Goal: Transaction & Acquisition: Book appointment/travel/reservation

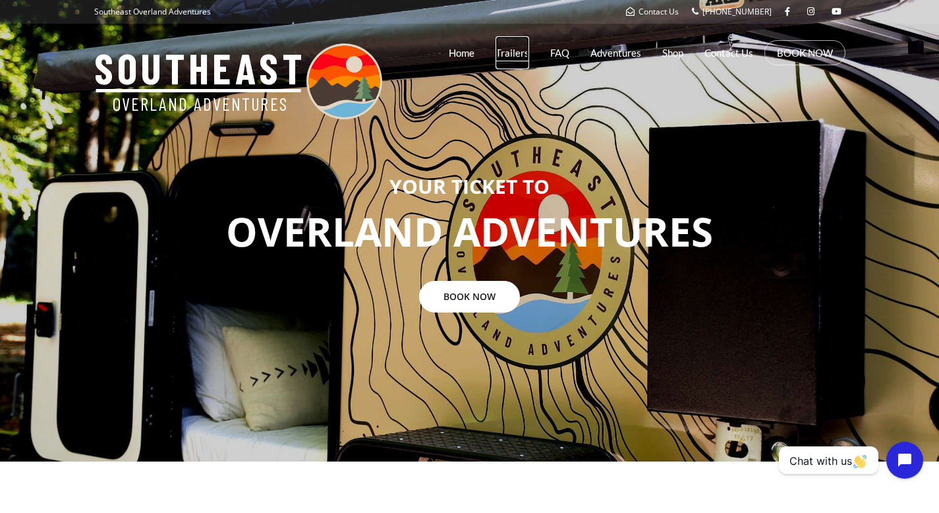
click at [506, 51] on link "Trailers" at bounding box center [513, 52] width 34 height 33
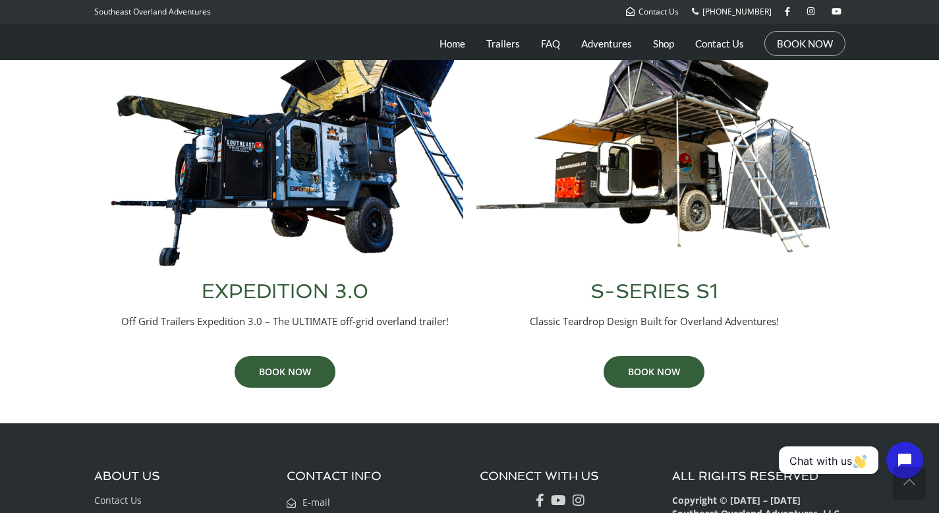
scroll to position [512, 0]
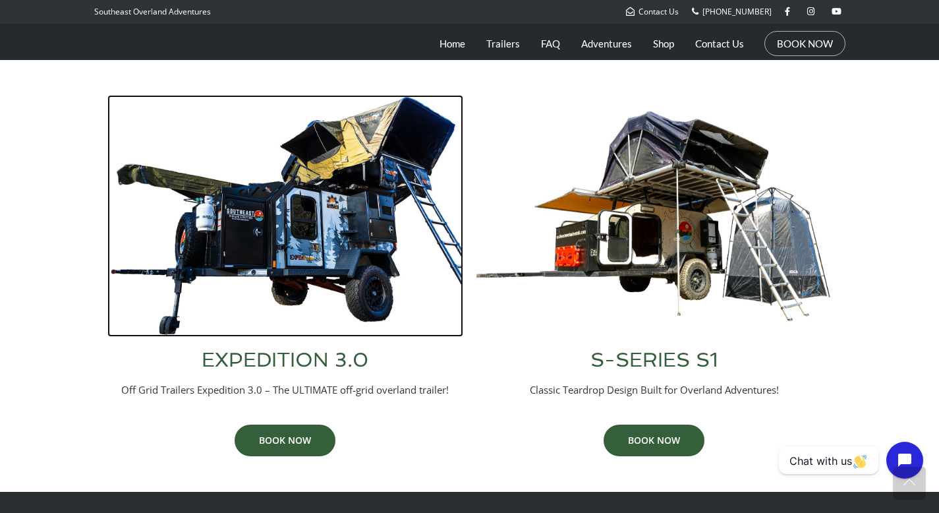
click at [296, 241] on img at bounding box center [285, 216] width 356 height 242
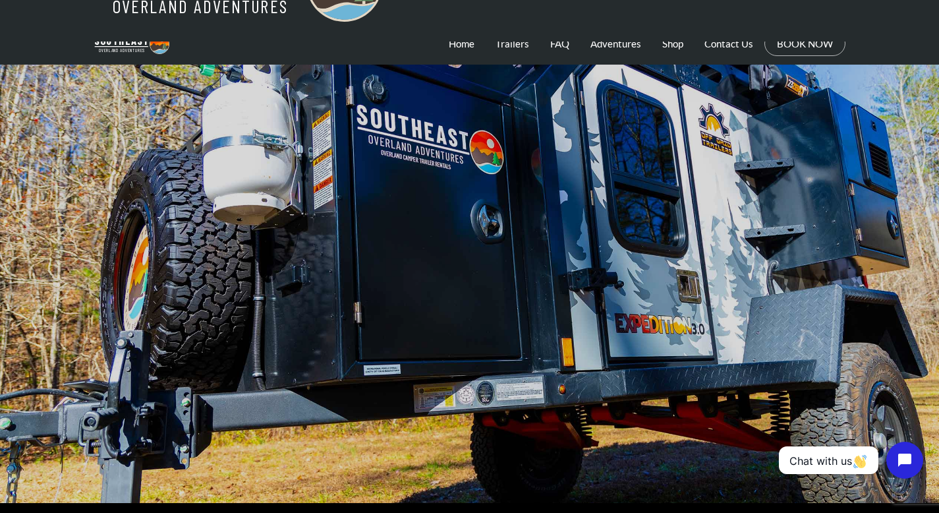
scroll to position [94, 0]
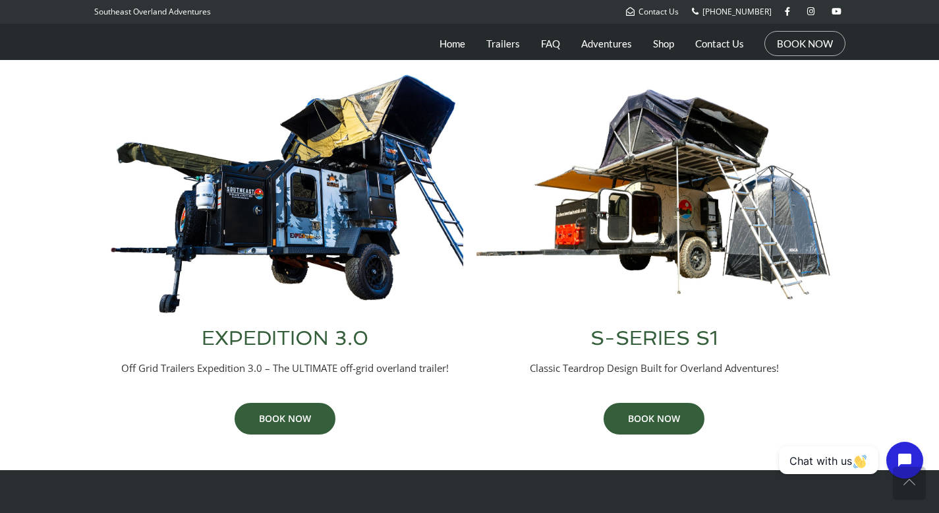
scroll to position [538, 0]
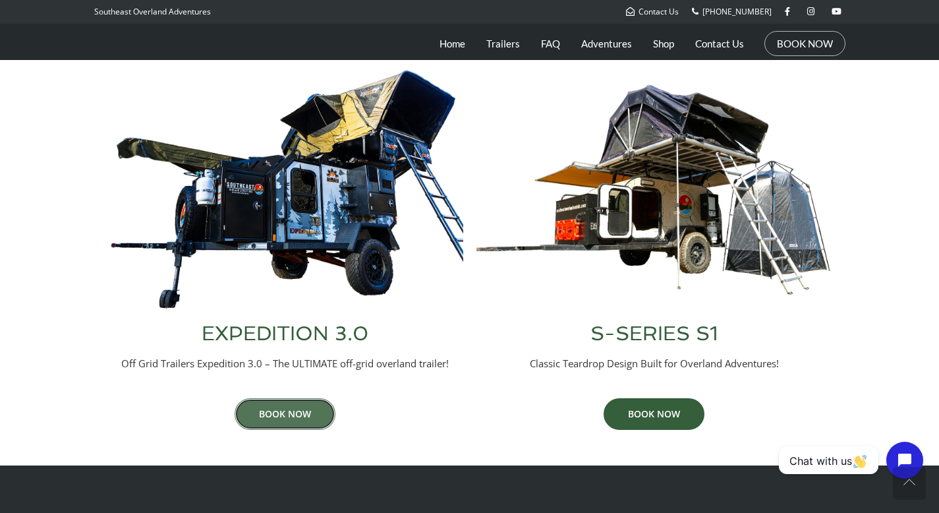
click at [293, 413] on link "BOOK NOW" at bounding box center [285, 414] width 101 height 32
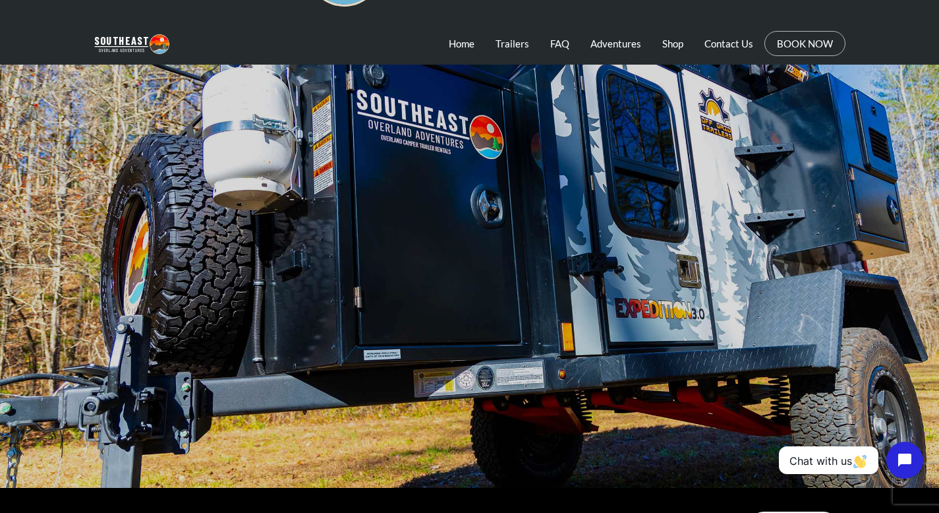
scroll to position [117, 0]
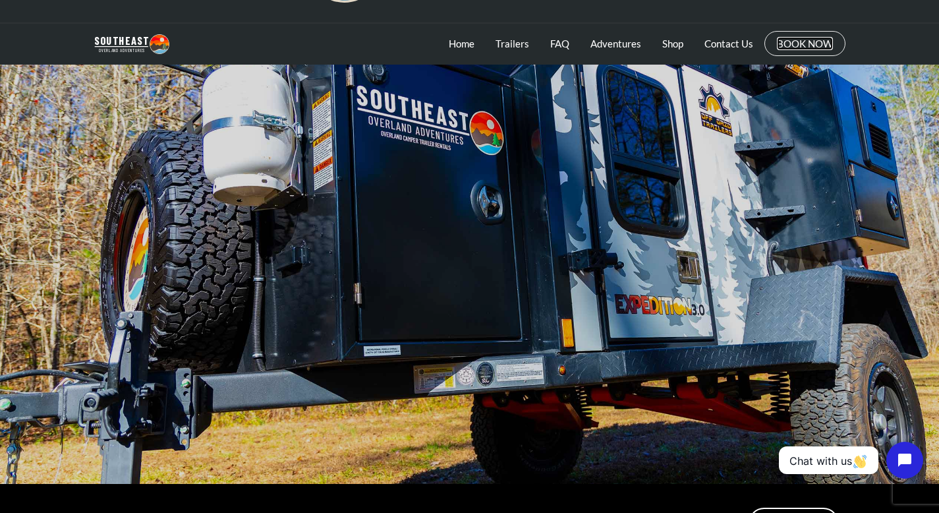
click at [801, 49] on link "BOOK NOW" at bounding box center [805, 43] width 56 height 13
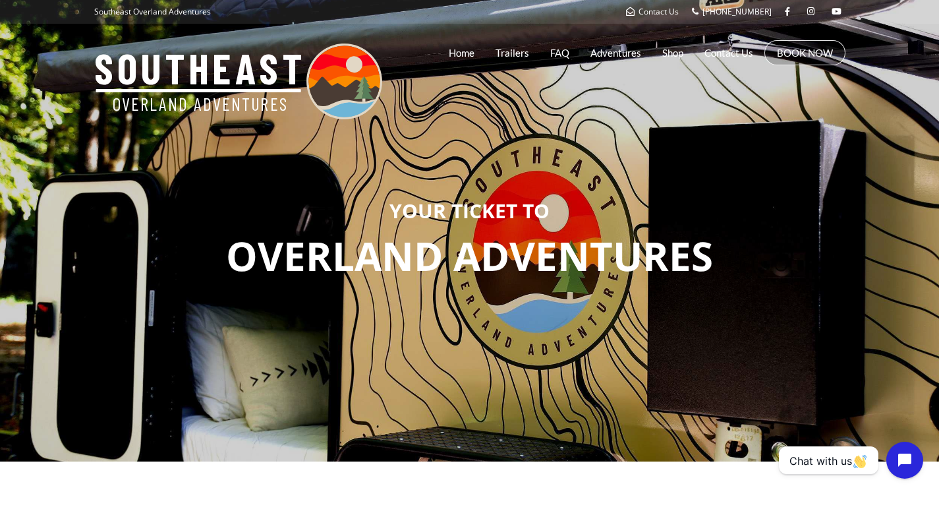
click at [789, 63] on li "BOOK NOW" at bounding box center [805, 52] width 81 height 25
click at [788, 48] on link "BOOK NOW" at bounding box center [805, 52] width 56 height 13
click at [786, 53] on link "BOOK NOW" at bounding box center [805, 52] width 56 height 13
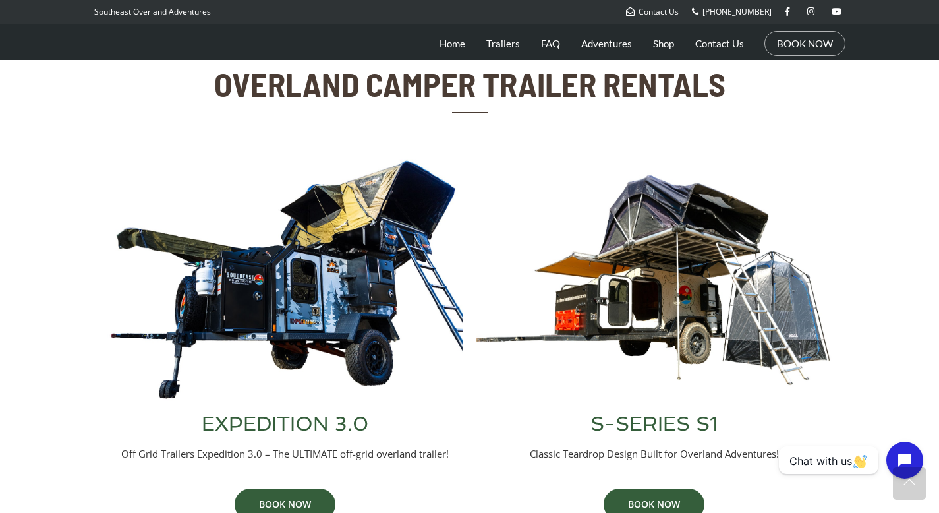
scroll to position [449, 0]
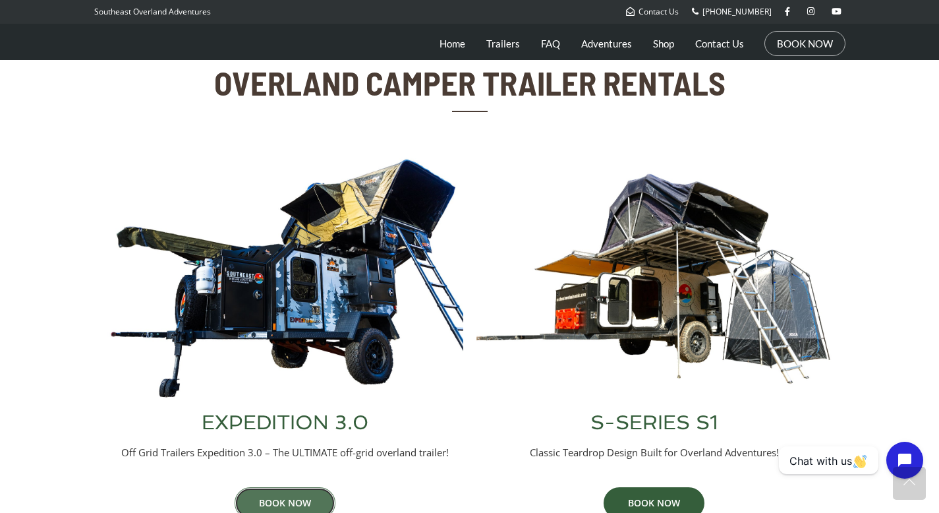
click at [266, 492] on link "BOOK NOW" at bounding box center [285, 503] width 101 height 32
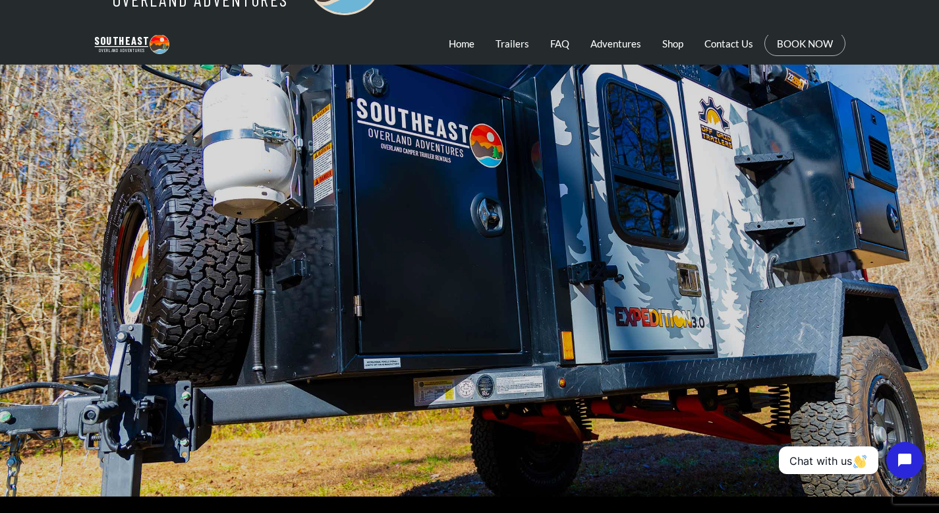
scroll to position [69, 0]
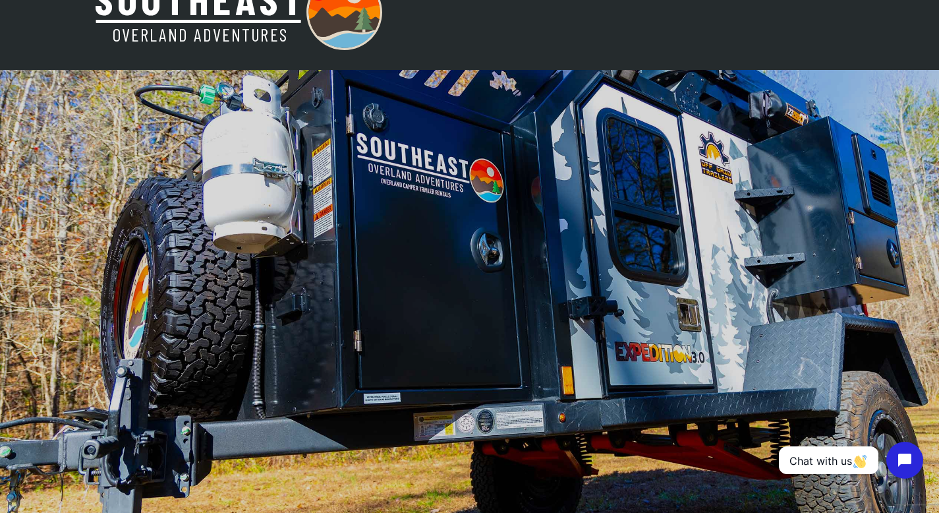
click at [239, 257] on div at bounding box center [469, 300] width 939 height 461
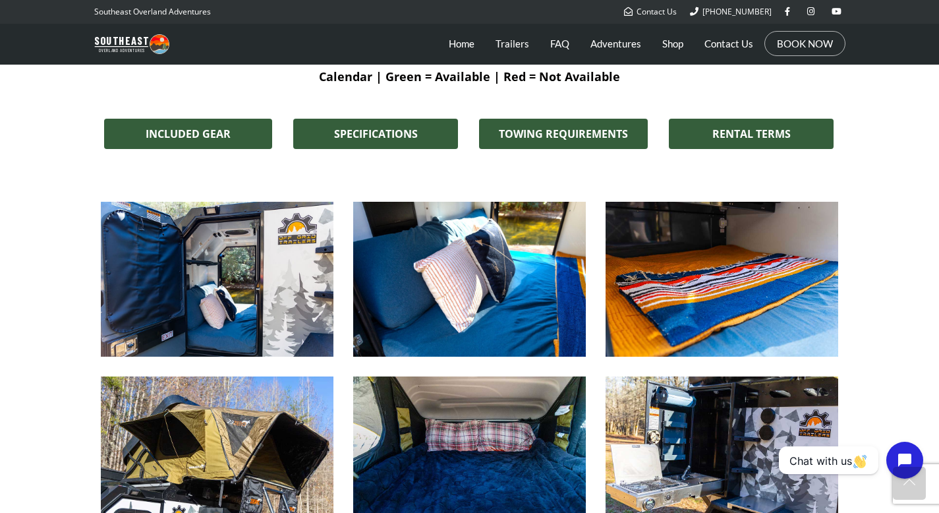
scroll to position [1064, 0]
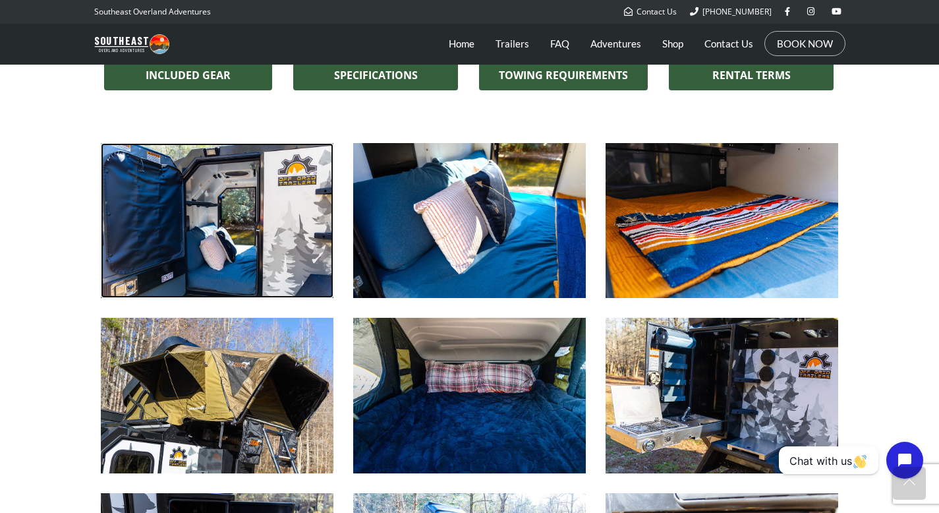
click at [270, 225] on img at bounding box center [217, 220] width 233 height 155
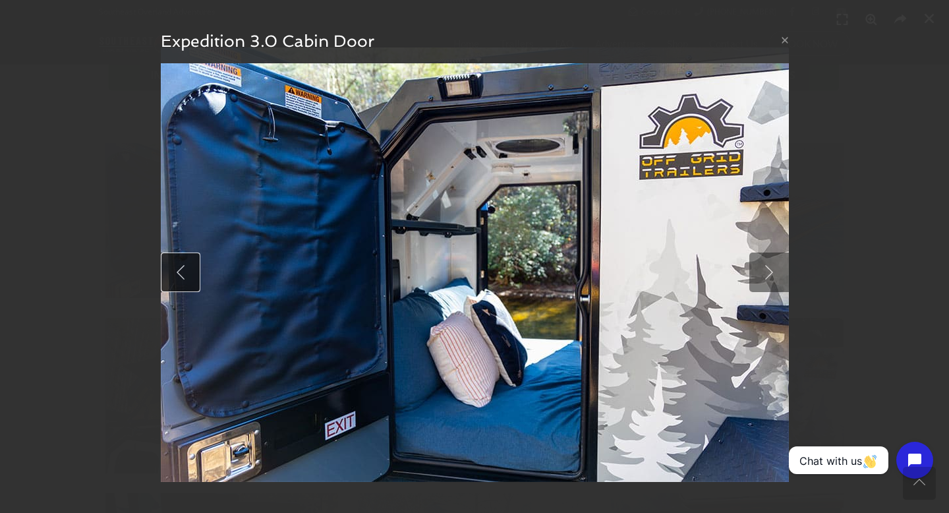
click at [179, 272] on link at bounding box center [181, 272] width 40 height 40
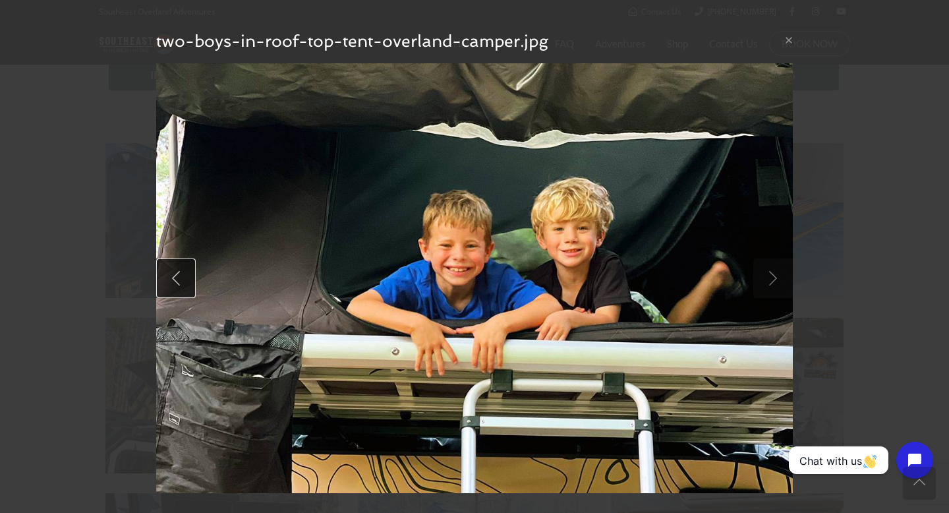
click at [171, 285] on link at bounding box center [176, 278] width 40 height 40
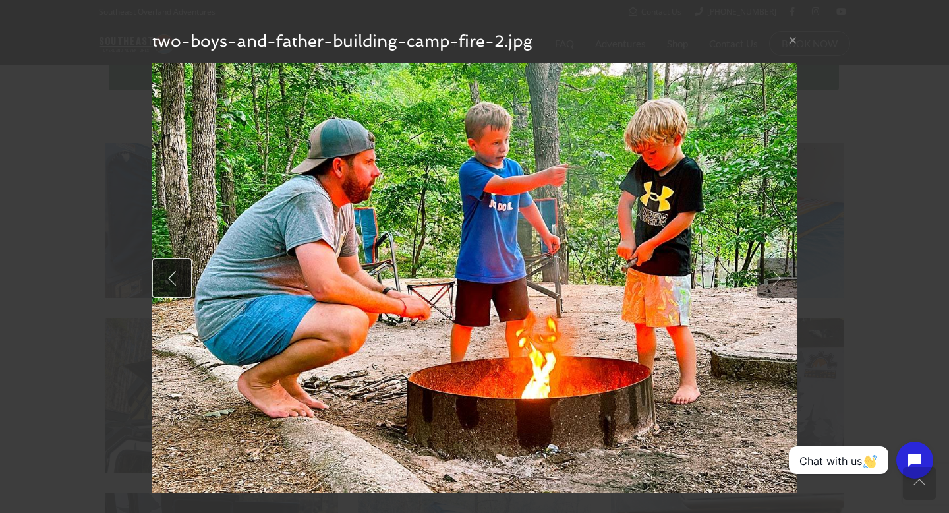
click at [170, 285] on link at bounding box center [172, 278] width 40 height 40
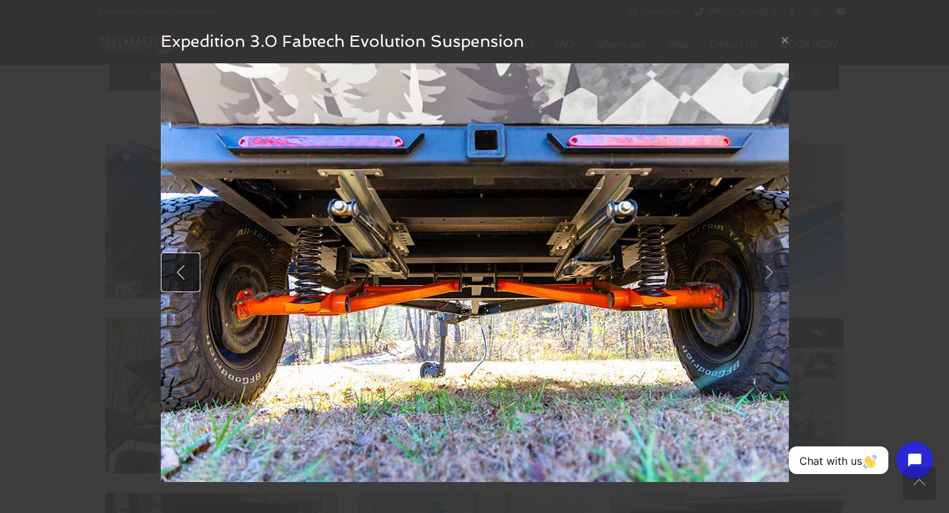
click at [170, 284] on link at bounding box center [181, 272] width 40 height 40
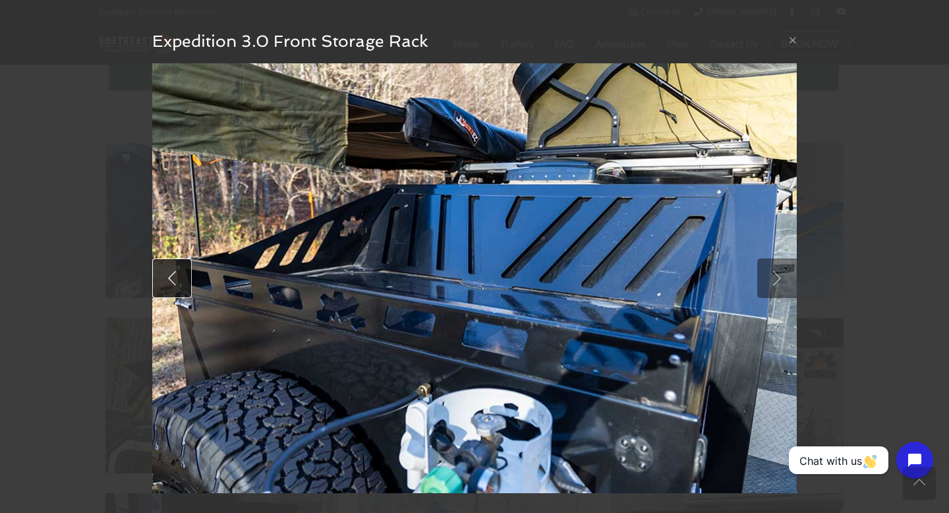
click at [170, 284] on link at bounding box center [172, 278] width 40 height 40
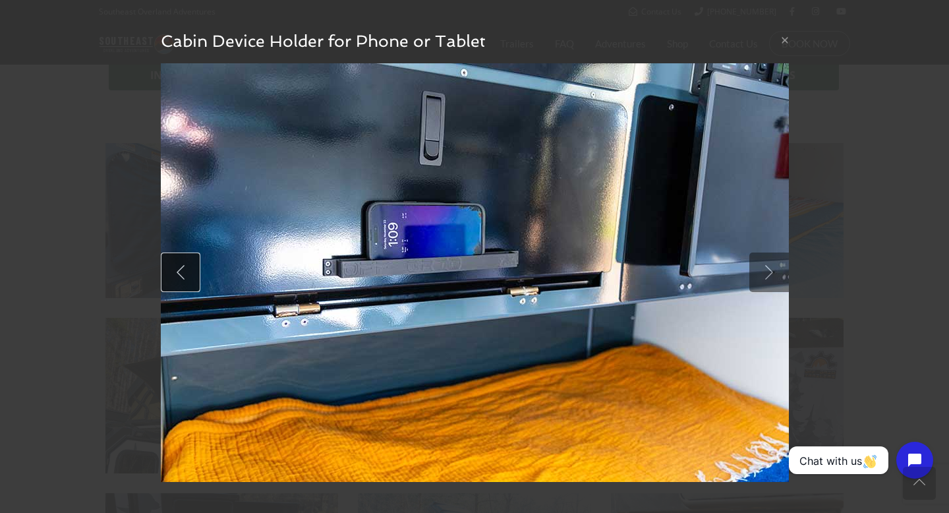
click at [179, 275] on link at bounding box center [181, 272] width 40 height 40
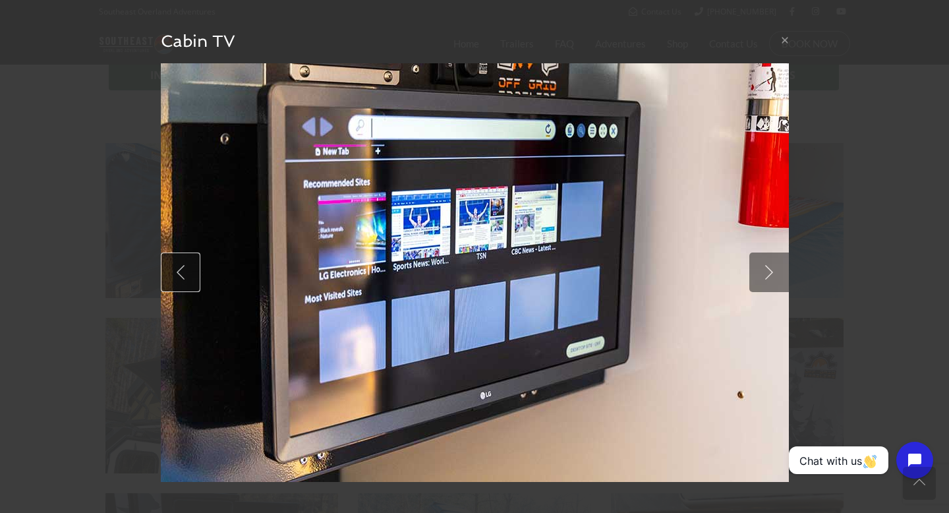
click at [180, 275] on link at bounding box center [181, 272] width 40 height 40
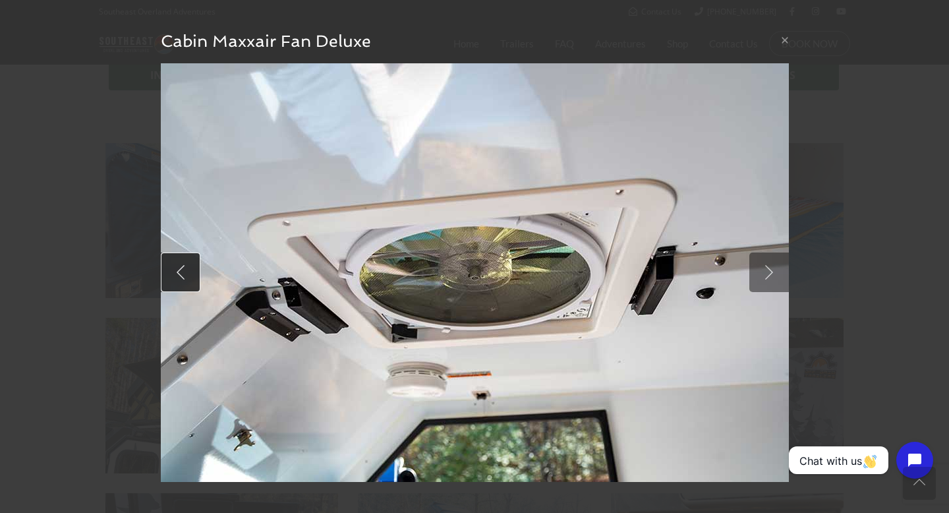
click at [180, 276] on link at bounding box center [181, 272] width 40 height 40
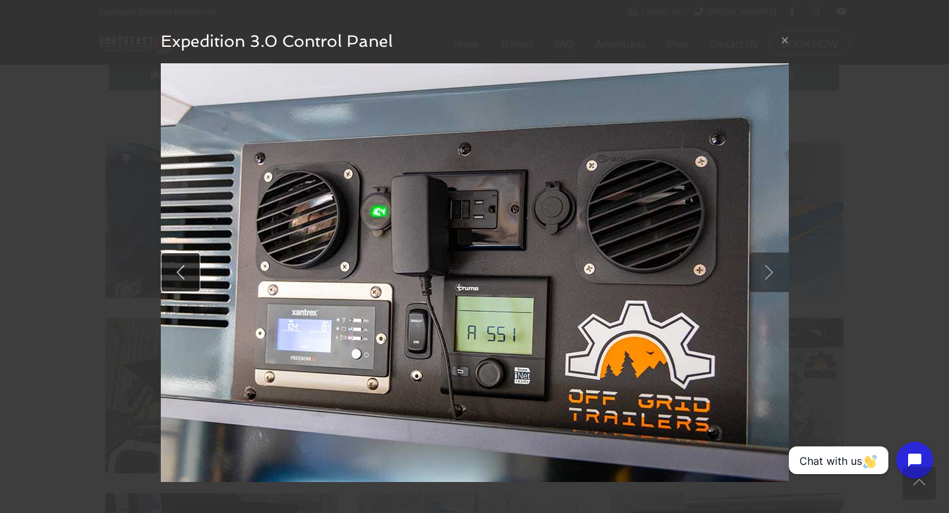
click at [181, 277] on link at bounding box center [181, 272] width 40 height 40
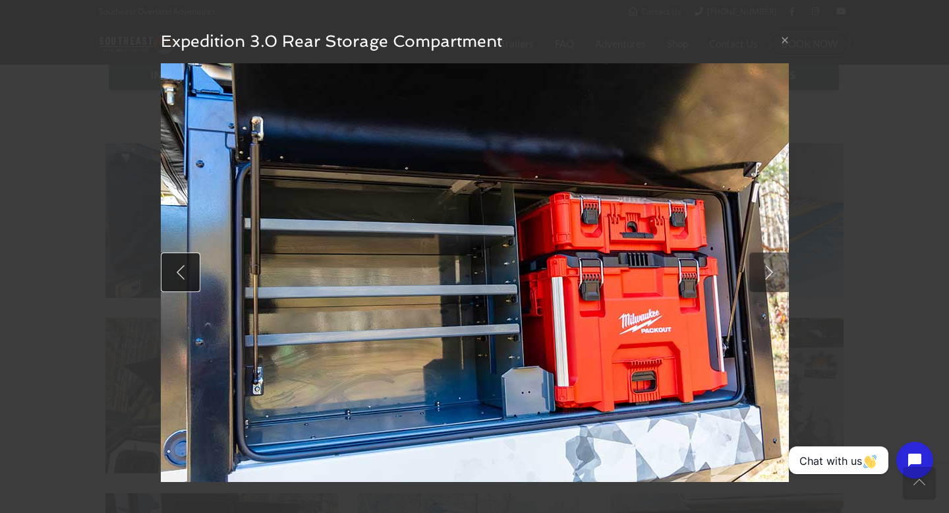
click at [181, 277] on link at bounding box center [181, 272] width 40 height 40
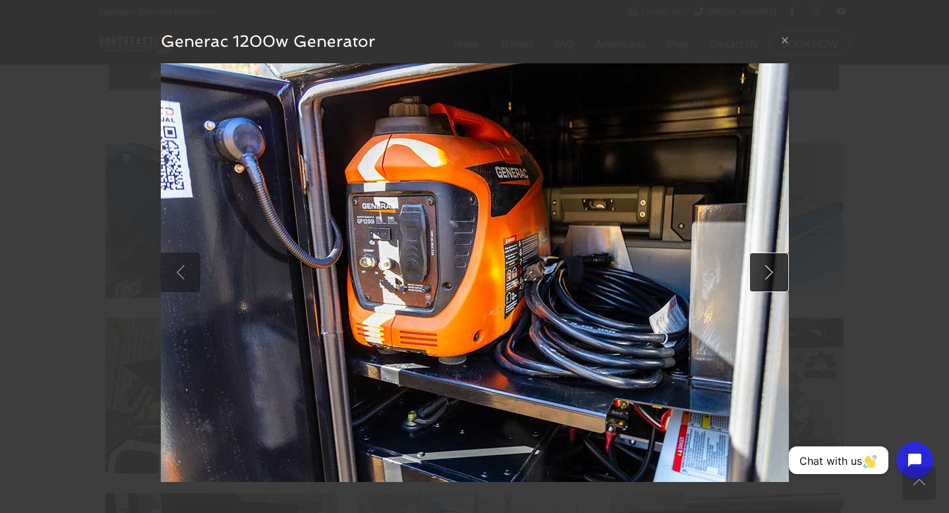
click at [761, 260] on link at bounding box center [769, 272] width 40 height 40
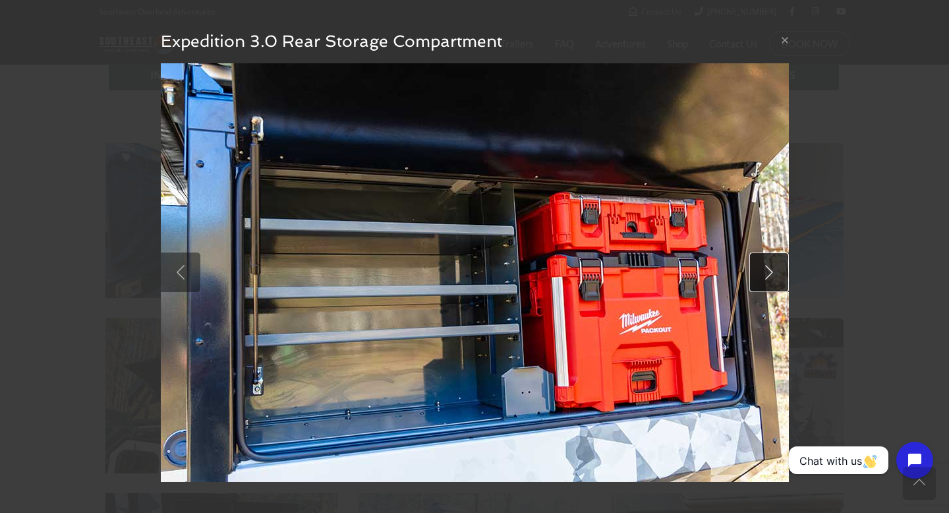
click at [761, 260] on link at bounding box center [769, 272] width 40 height 40
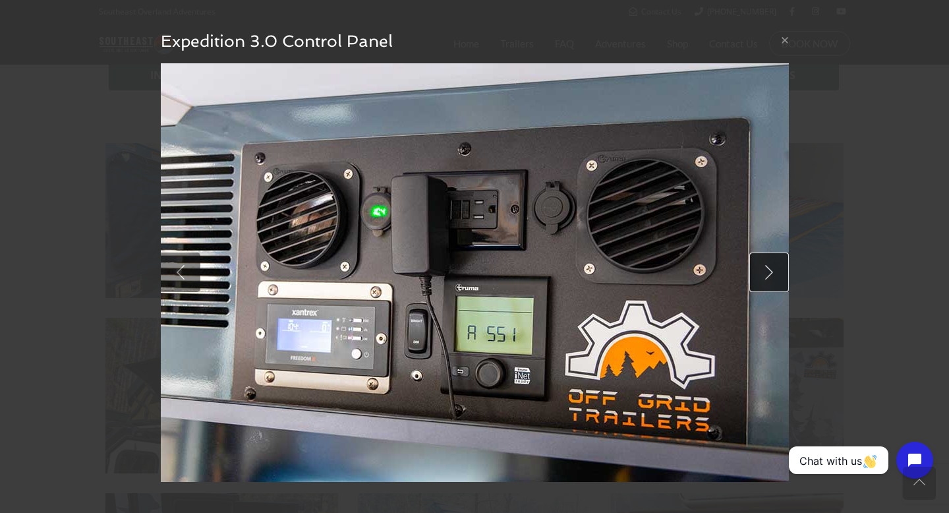
click at [761, 260] on link at bounding box center [769, 272] width 40 height 40
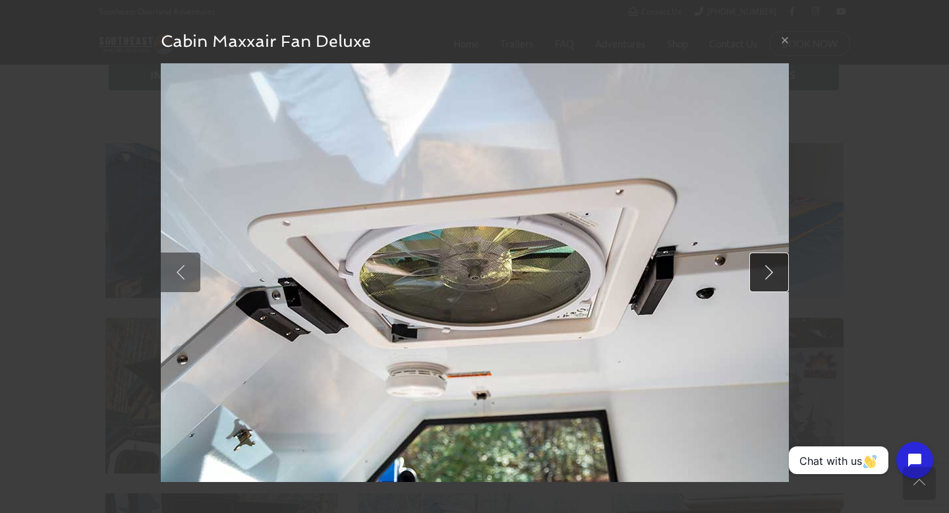
click at [764, 264] on link at bounding box center [769, 272] width 40 height 40
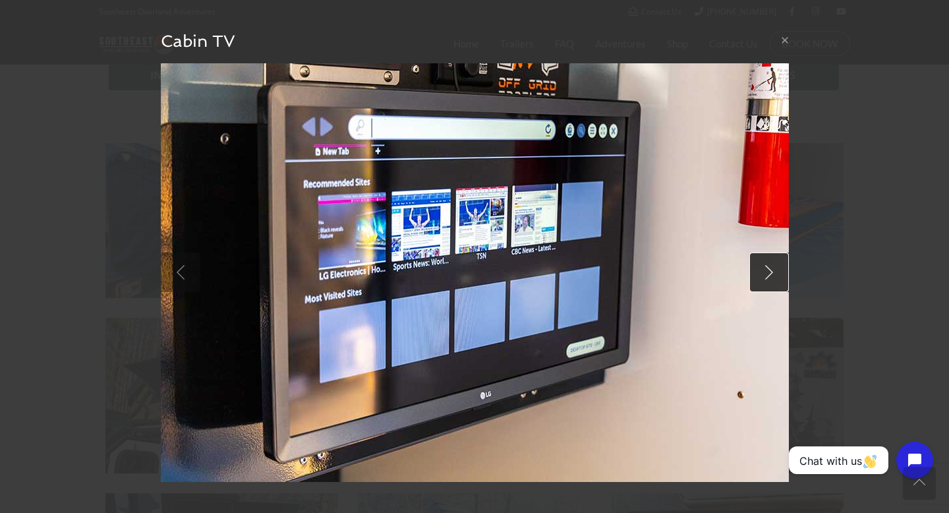
click at [764, 266] on link at bounding box center [769, 272] width 40 height 40
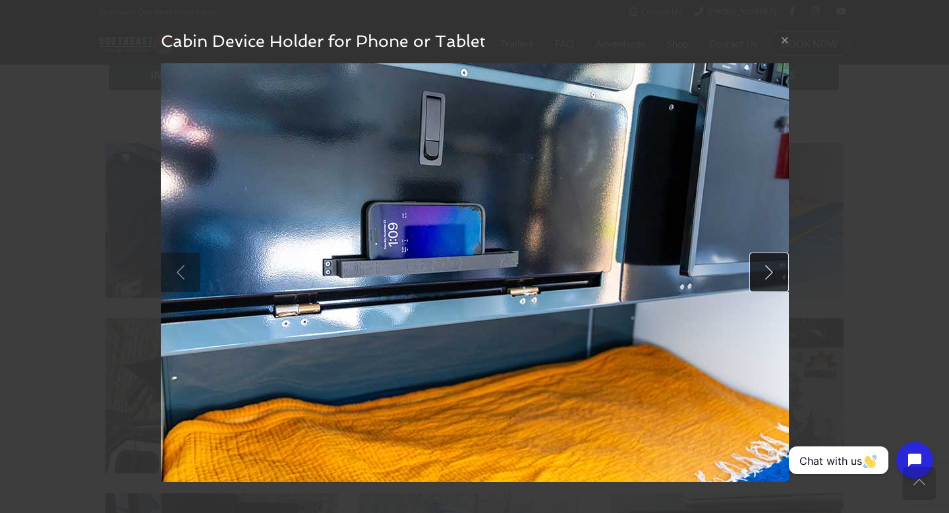
click at [765, 267] on link at bounding box center [769, 272] width 40 height 40
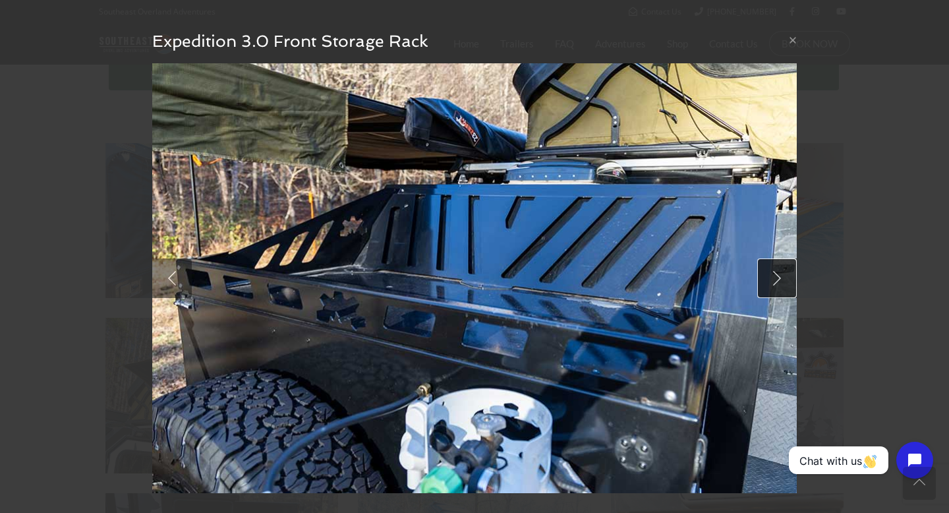
click at [765, 268] on link at bounding box center [777, 278] width 40 height 40
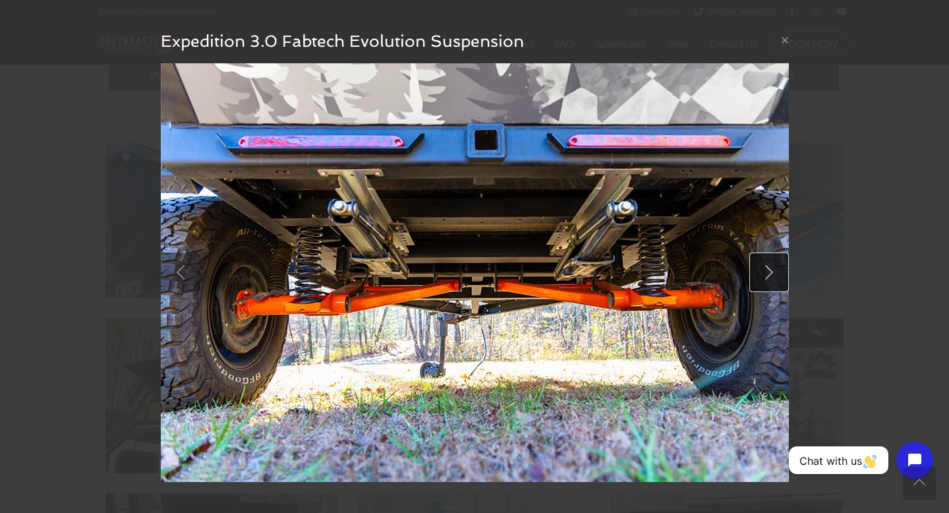
click at [765, 269] on link at bounding box center [769, 272] width 40 height 40
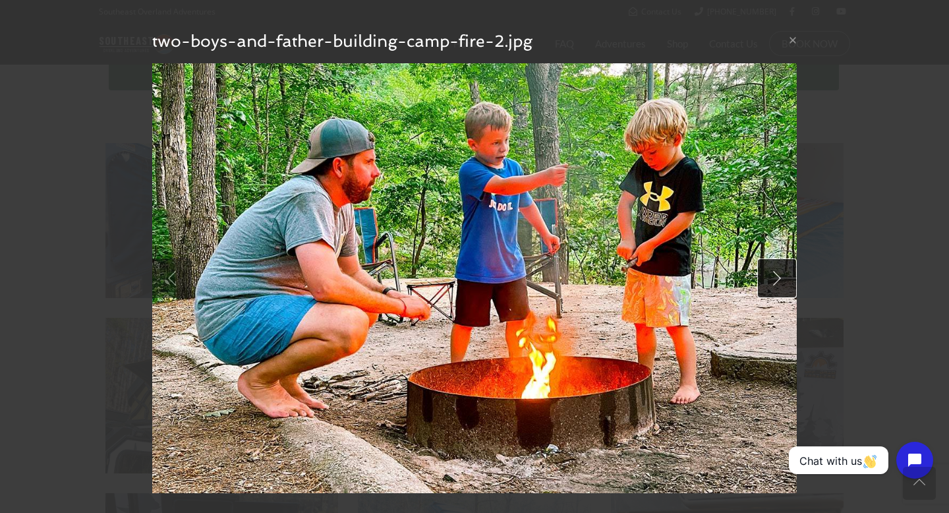
click at [765, 270] on link at bounding box center [777, 278] width 40 height 40
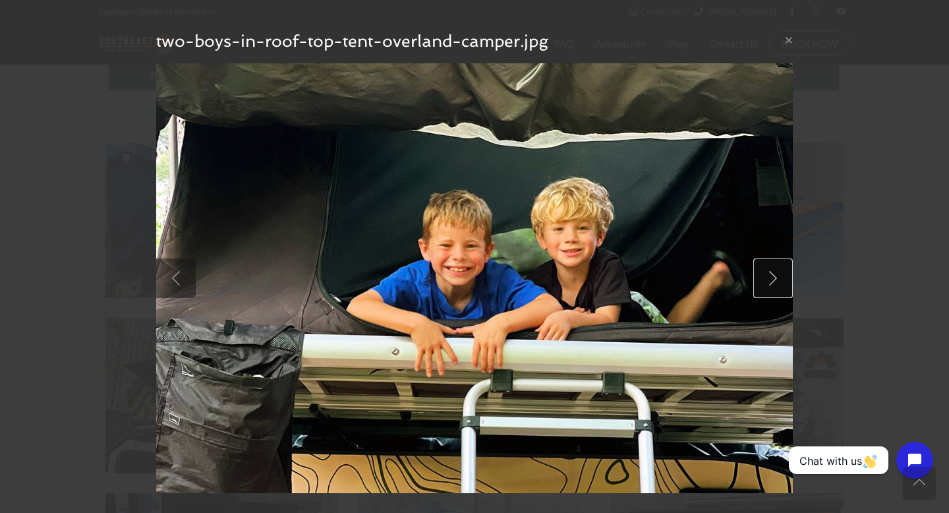
click at [766, 271] on link at bounding box center [773, 278] width 40 height 40
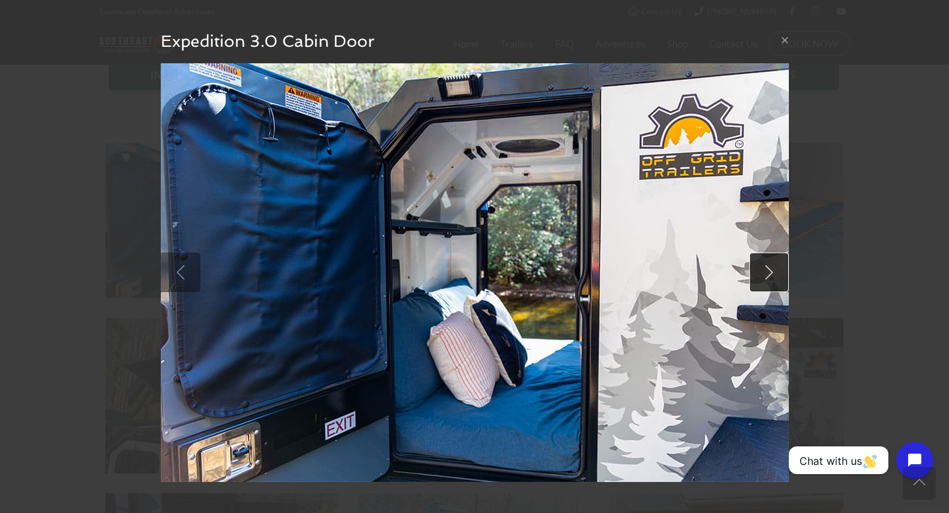
click at [766, 271] on link at bounding box center [769, 272] width 40 height 40
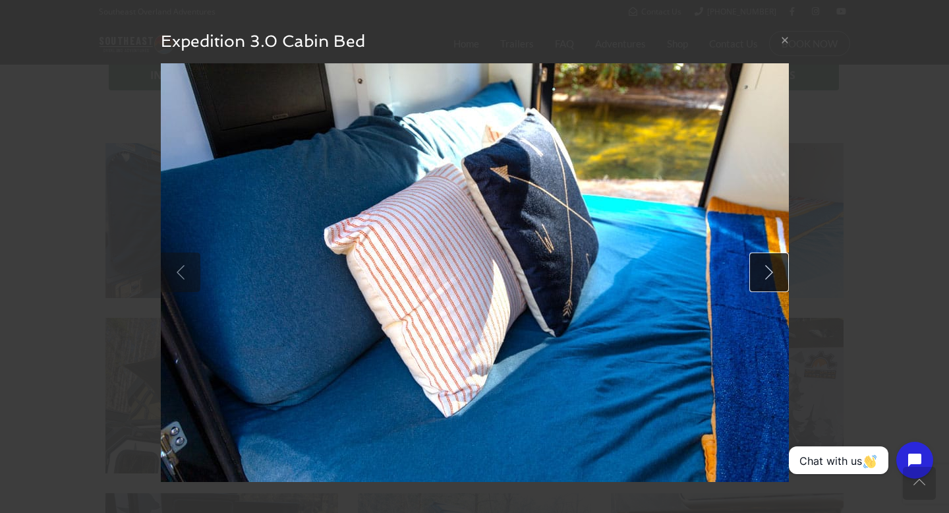
click at [766, 271] on link at bounding box center [769, 272] width 40 height 40
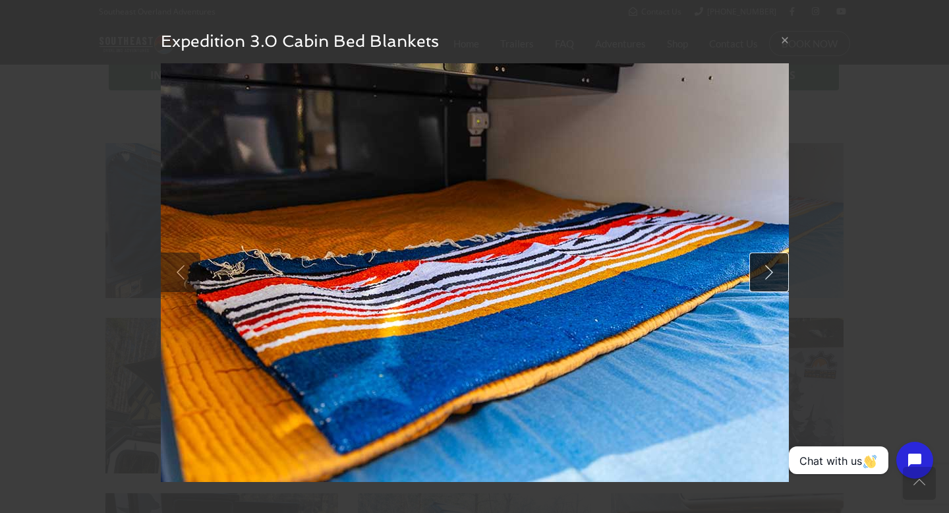
click at [766, 271] on link at bounding box center [769, 272] width 40 height 40
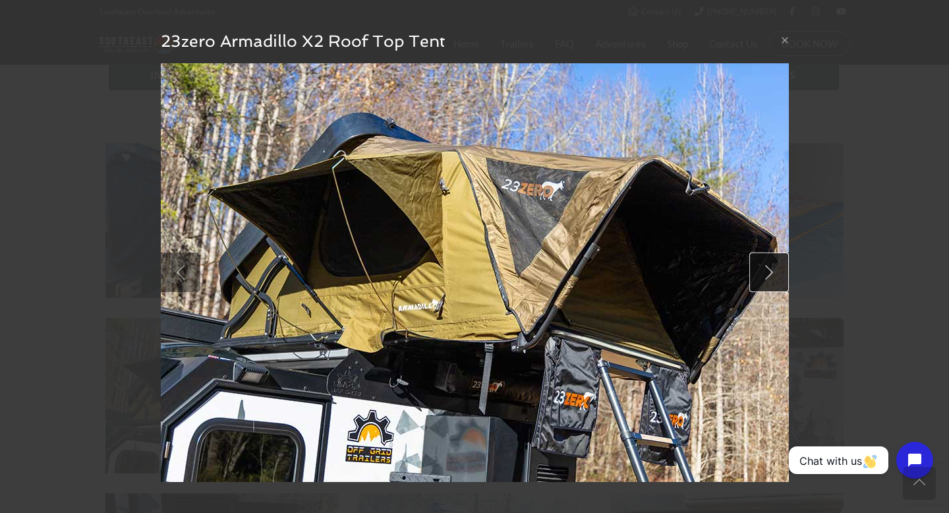
click at [766, 271] on link at bounding box center [769, 272] width 40 height 40
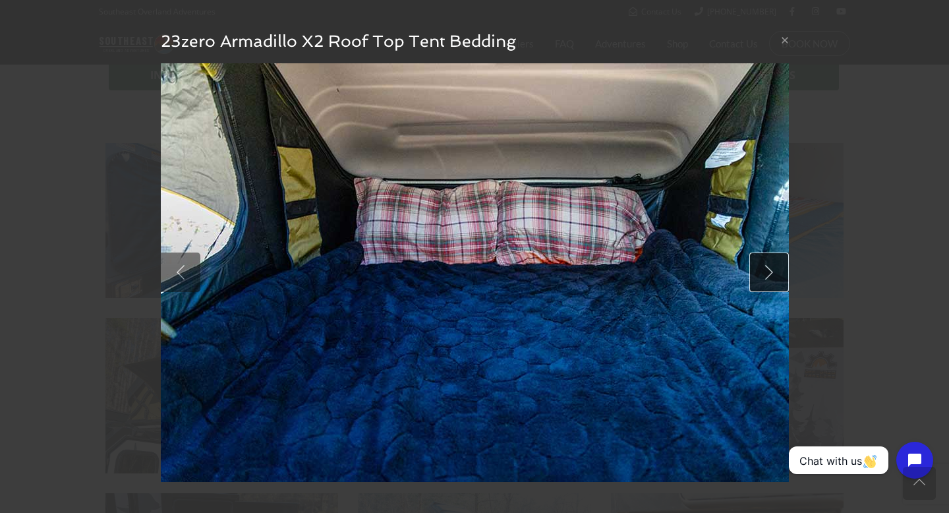
click at [766, 271] on link at bounding box center [769, 272] width 40 height 40
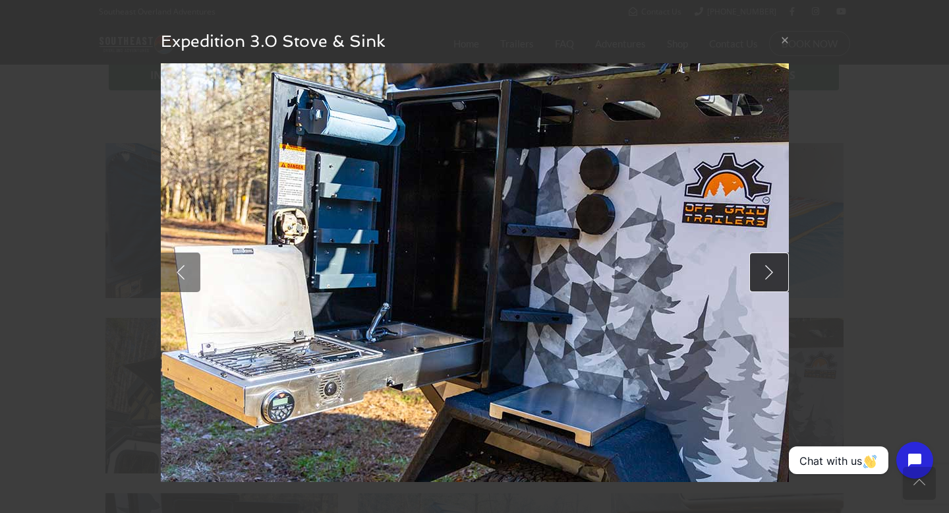
click at [762, 266] on link at bounding box center [769, 272] width 40 height 40
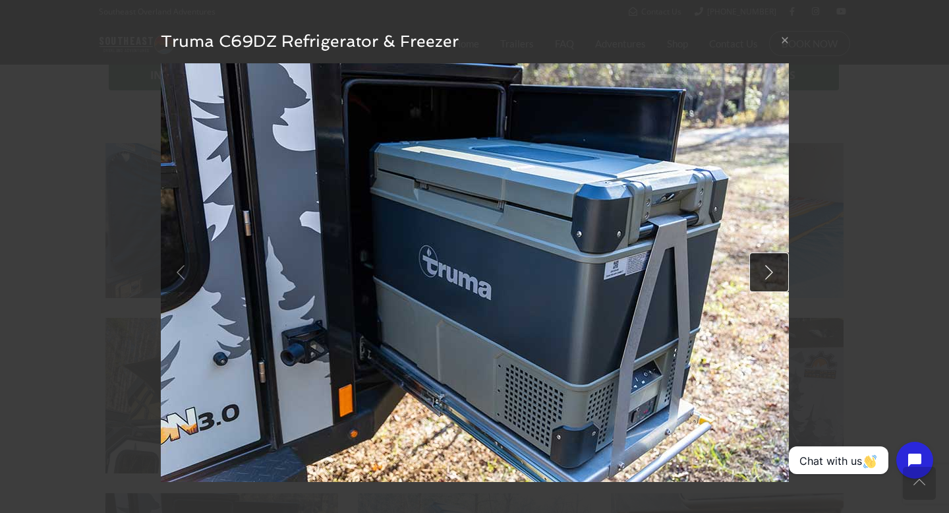
click at [774, 266] on link at bounding box center [769, 272] width 40 height 40
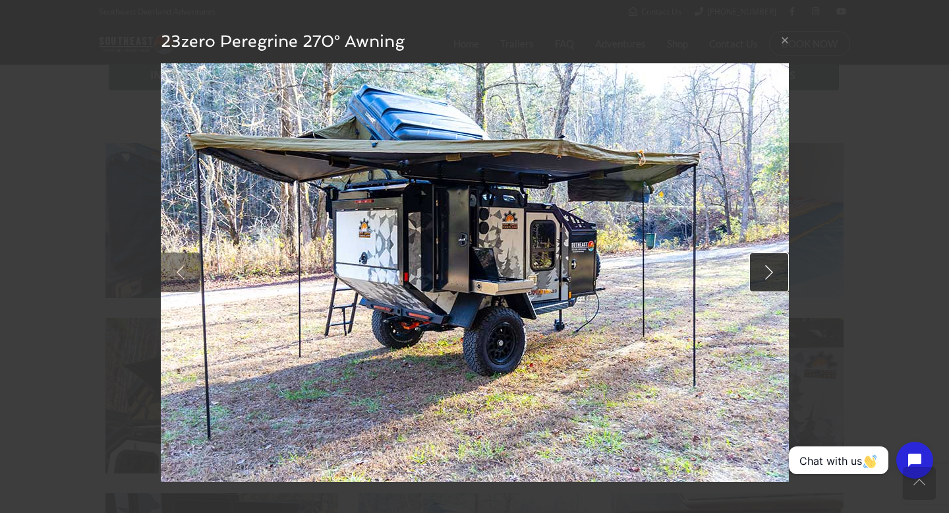
click at [774, 266] on link at bounding box center [769, 272] width 40 height 40
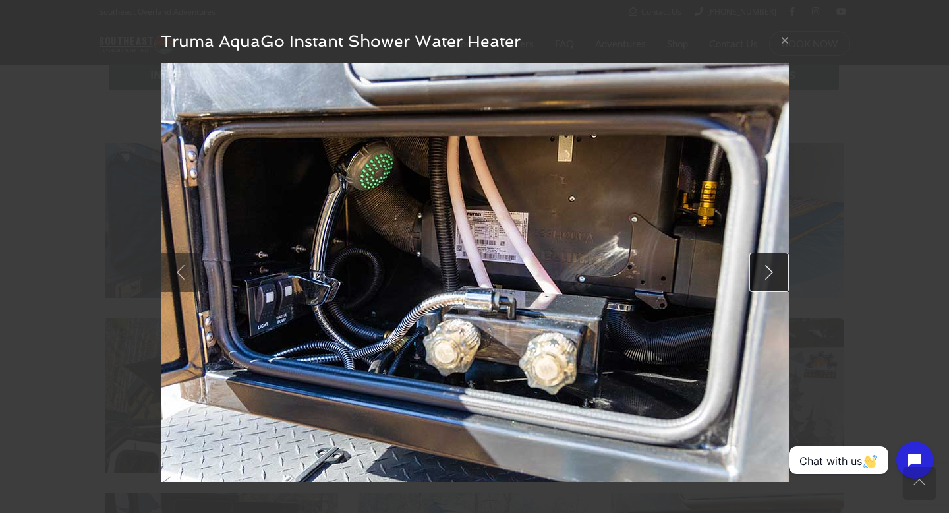
click at [774, 264] on link at bounding box center [769, 272] width 40 height 40
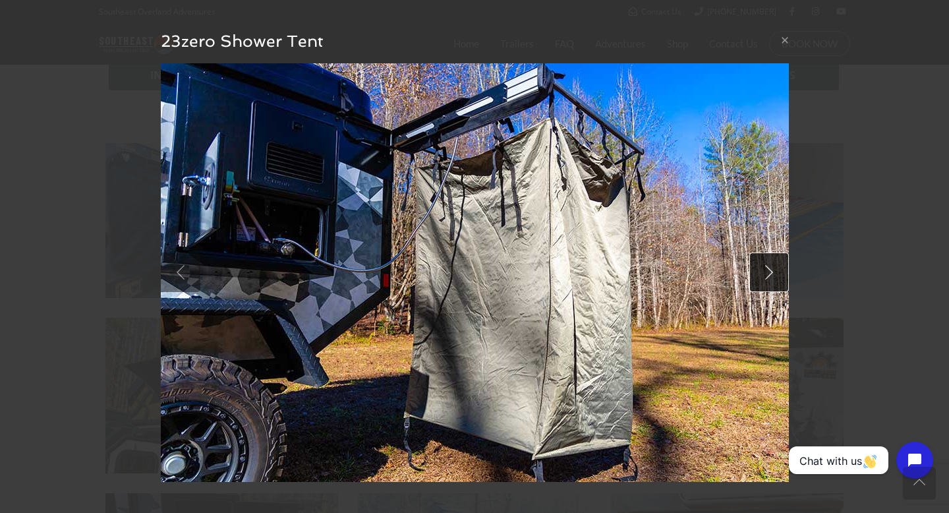
click at [772, 268] on link at bounding box center [769, 272] width 40 height 40
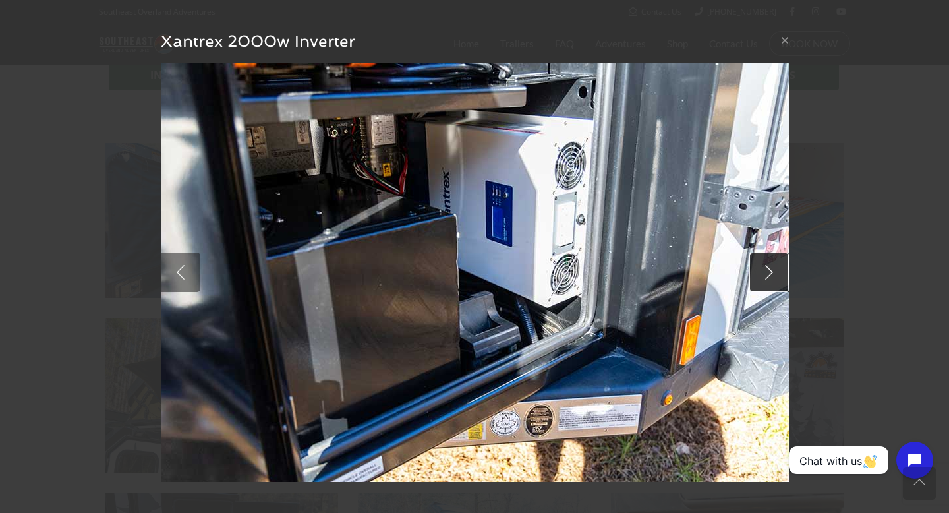
click at [772, 267] on link at bounding box center [769, 272] width 40 height 40
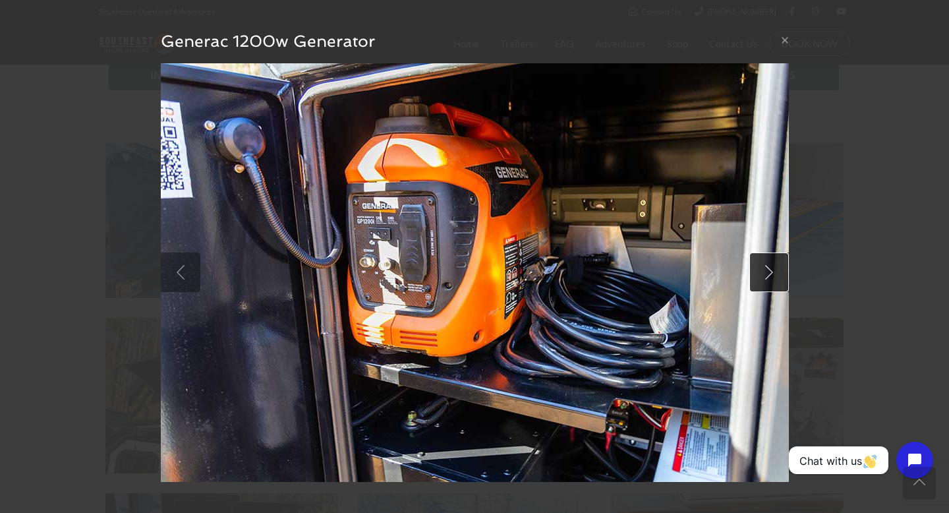
click at [772, 268] on link at bounding box center [769, 272] width 40 height 40
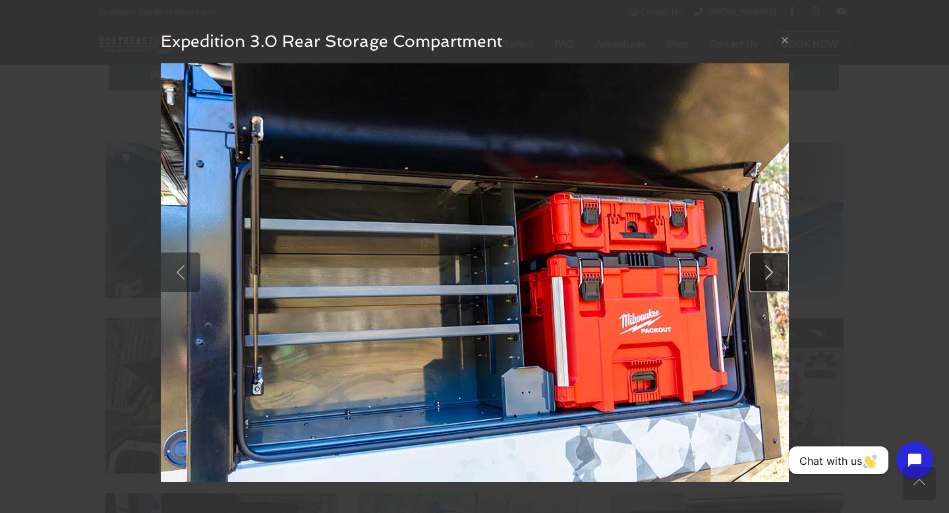
click at [772, 268] on link at bounding box center [769, 272] width 40 height 40
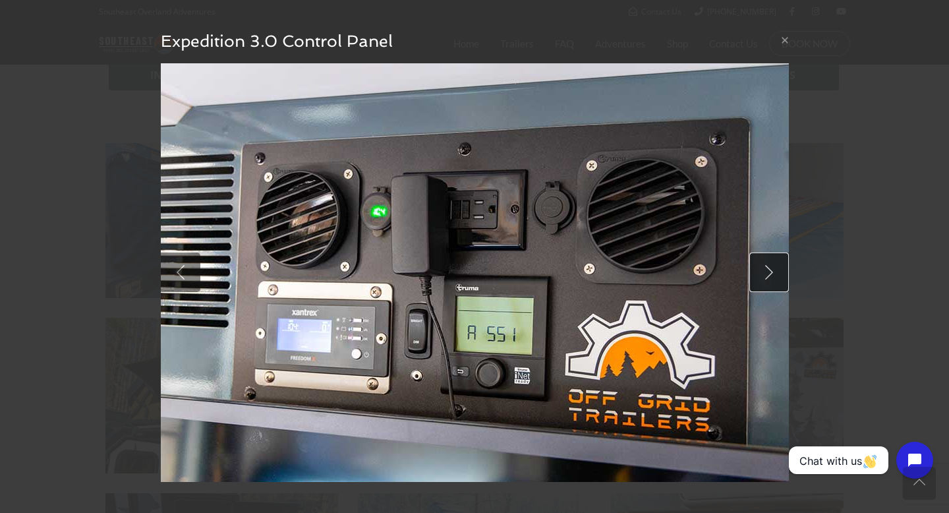
click at [772, 268] on link at bounding box center [769, 272] width 40 height 40
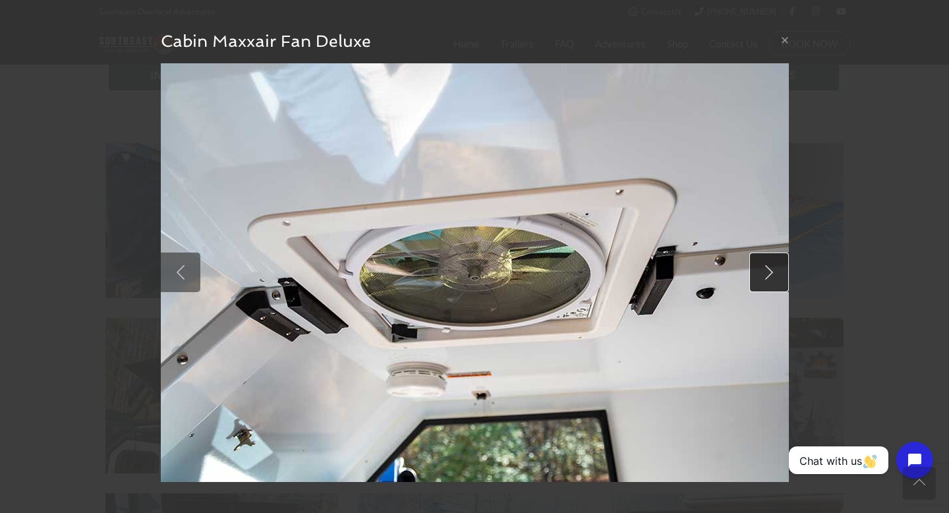
click at [772, 269] on link at bounding box center [769, 272] width 40 height 40
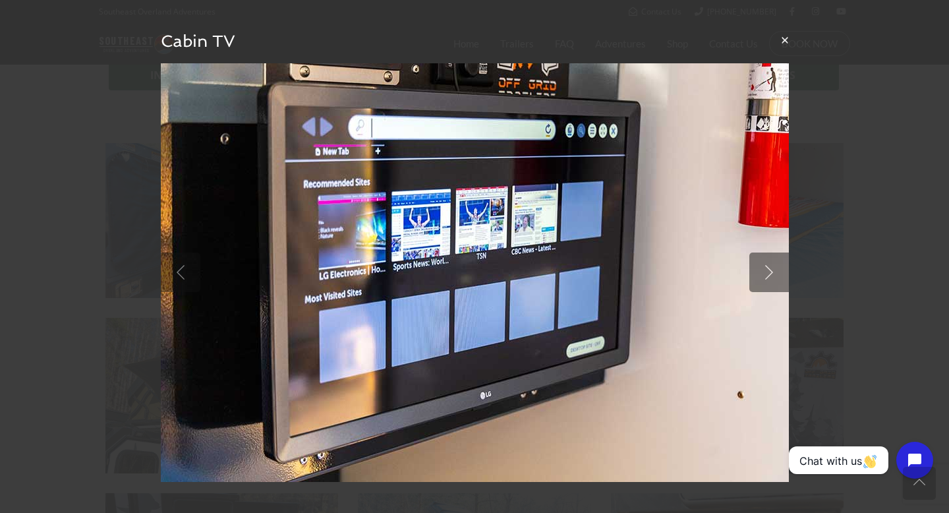
click at [781, 40] on button "×" at bounding box center [785, 40] width 8 height 14
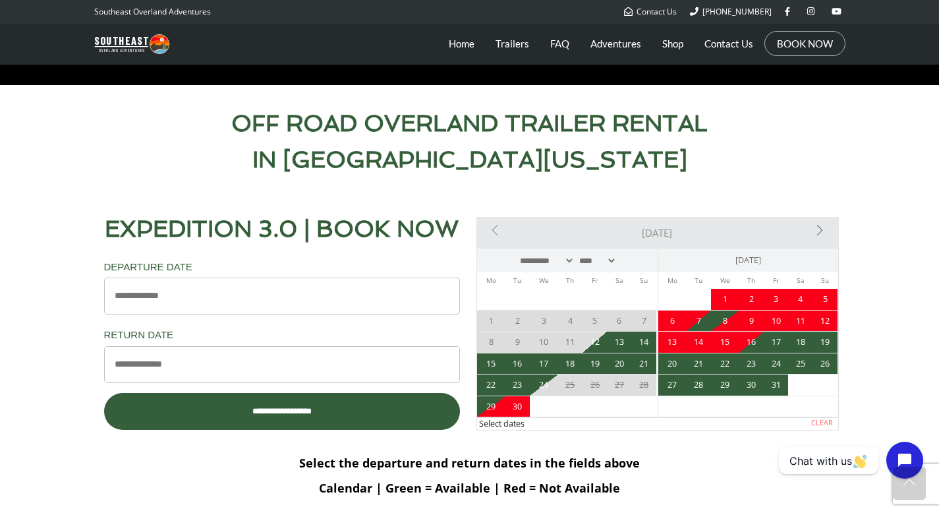
scroll to position [586, 0]
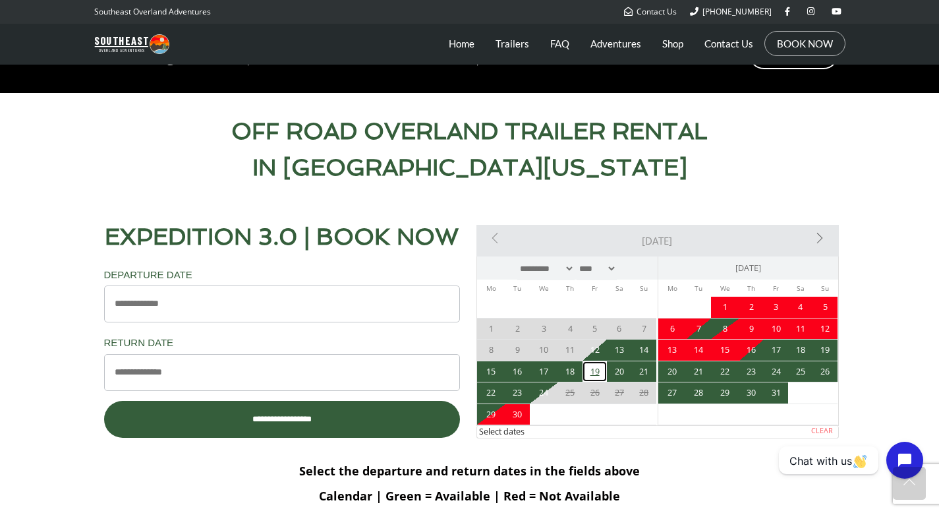
click at [591, 371] on link "19" at bounding box center [595, 371] width 24 height 21
type input "**********"
click at [647, 373] on link "21" at bounding box center [644, 371] width 24 height 21
type input "**********"
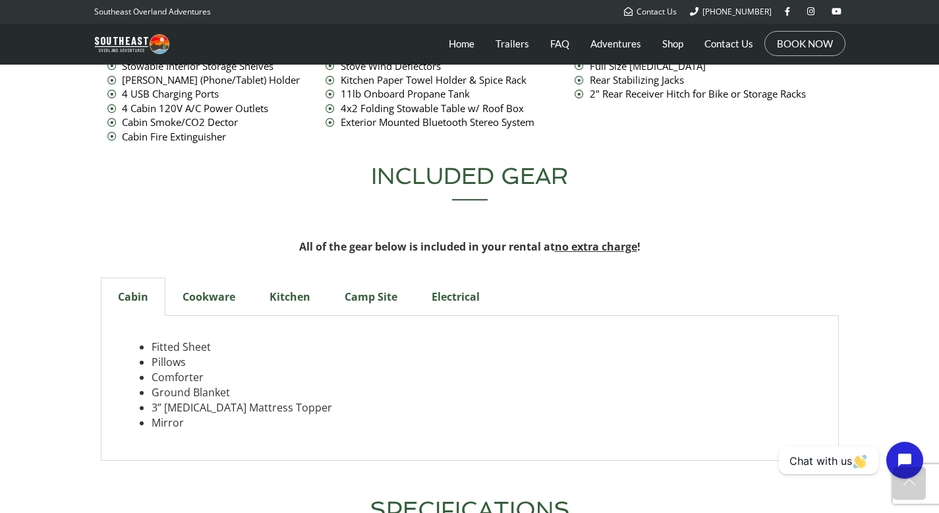
scroll to position [3916, 0]
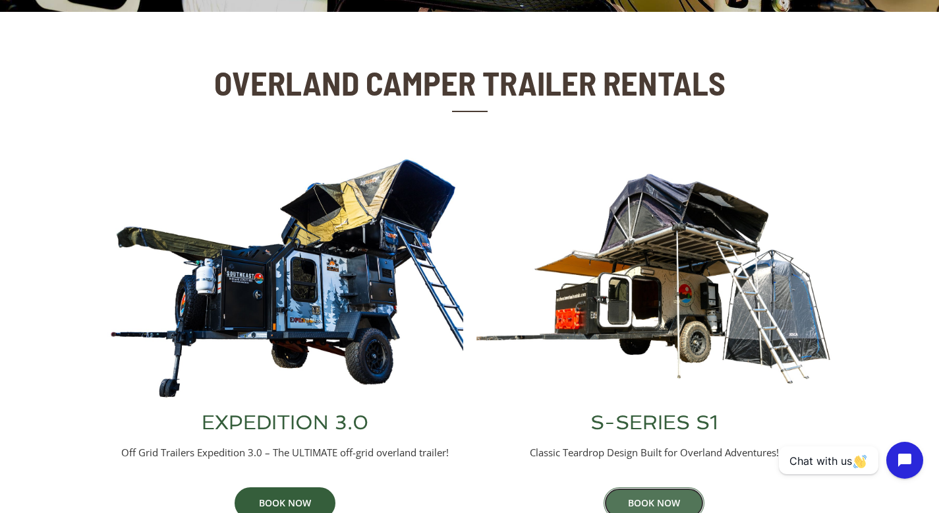
click at [637, 502] on link "BOOK NOW" at bounding box center [654, 503] width 101 height 32
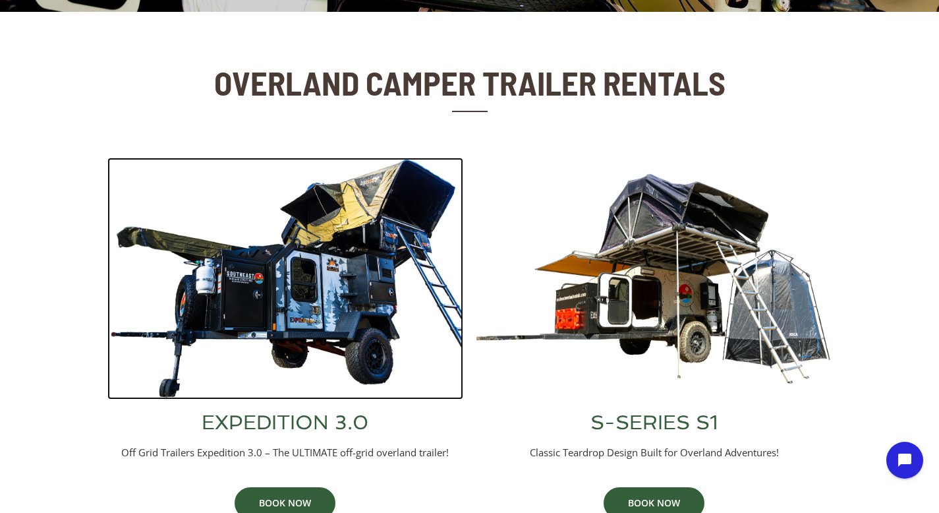
click at [277, 272] on img at bounding box center [285, 279] width 356 height 242
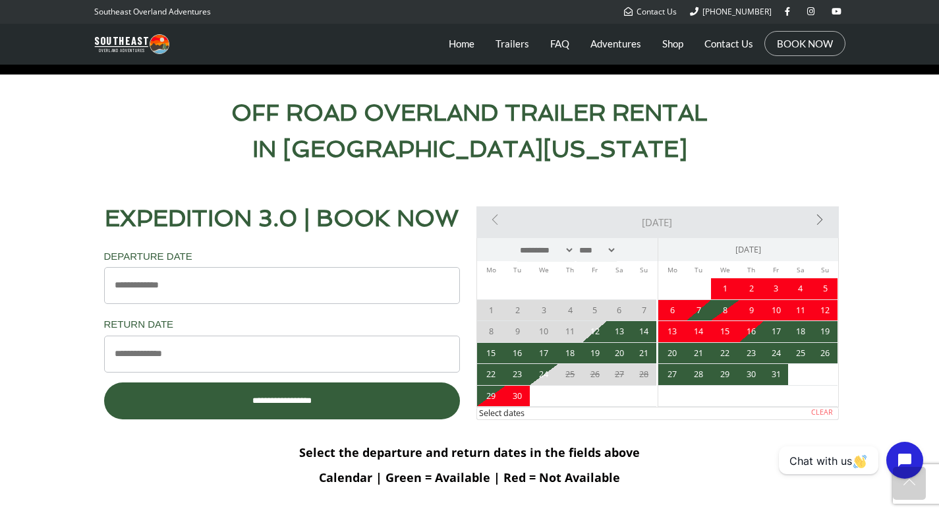
scroll to position [589, 0]
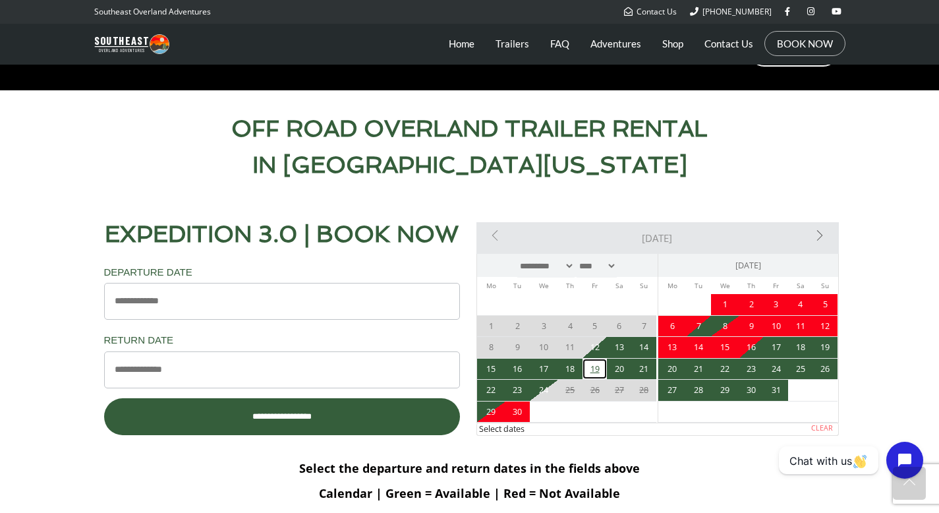
click at [588, 372] on link "19" at bounding box center [595, 369] width 24 height 21
type input "**********"
click at [645, 370] on link "21" at bounding box center [644, 369] width 24 height 21
type input "**********"
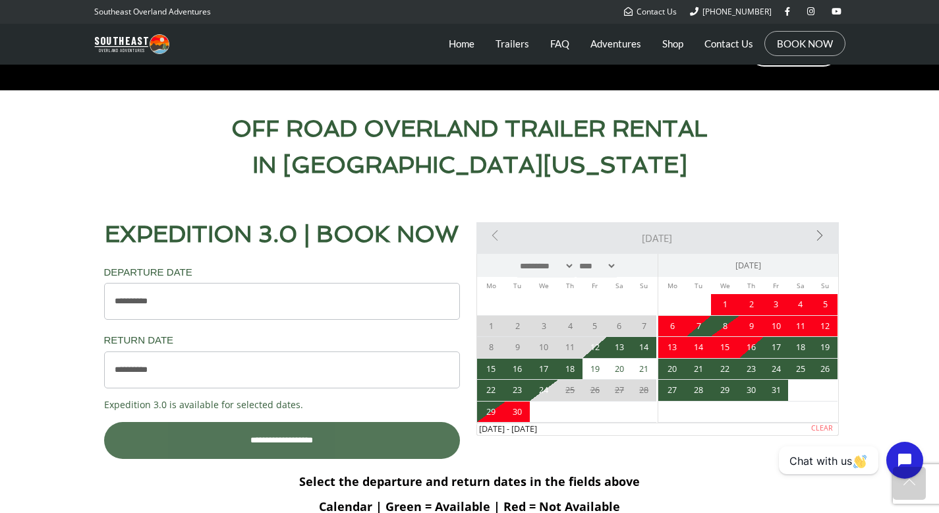
click at [341, 446] on input "**********" at bounding box center [282, 440] width 356 height 37
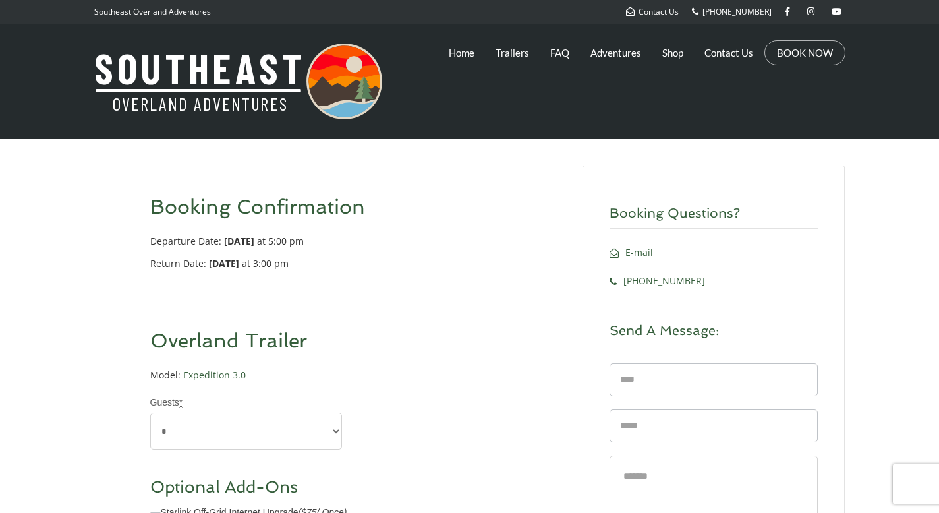
select select "*"
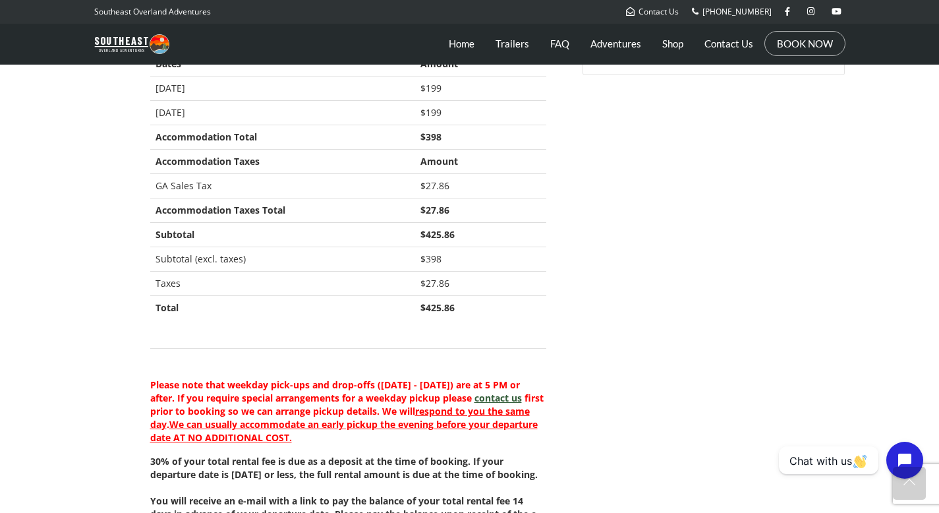
scroll to position [852, 0]
